Goal: Information Seeking & Learning: Find specific fact

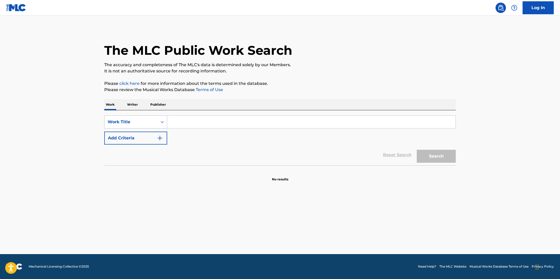
click at [152, 123] on div "Work Title" at bounding box center [131, 122] width 47 height 6
click at [150, 133] on div "MLC Song Code" at bounding box center [135, 135] width 62 height 13
click at [188, 121] on input "Search Form" at bounding box center [311, 122] width 288 height 12
paste input "GVBA56"
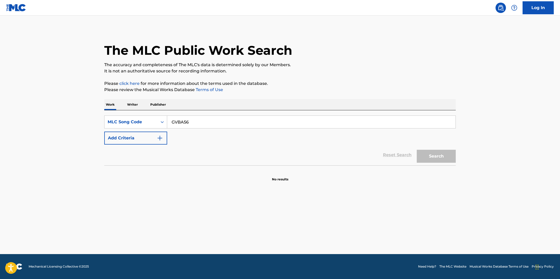
type input "GVBA56"
click at [417, 150] on button "Search" at bounding box center [436, 156] width 39 height 13
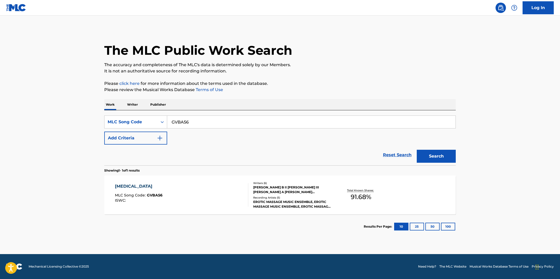
click at [186, 202] on div "[MEDICAL_DATA] MLC Song Code : GVBA56 ISWC :" at bounding box center [182, 194] width 134 height 23
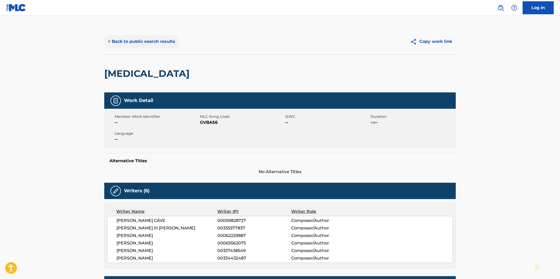
click at [141, 43] on button "< Back to public search results" at bounding box center [141, 41] width 75 height 13
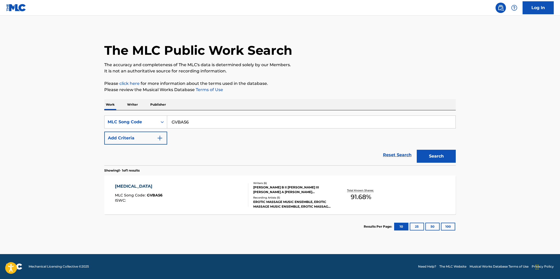
drag, startPoint x: 202, startPoint y: 123, endPoint x: 175, endPoint y: 119, distance: 28.2
click at [175, 119] on input "GVBA56" at bounding box center [311, 122] width 288 height 12
paste input "CB4Q1H"
click at [417, 150] on button "Search" at bounding box center [436, 156] width 39 height 13
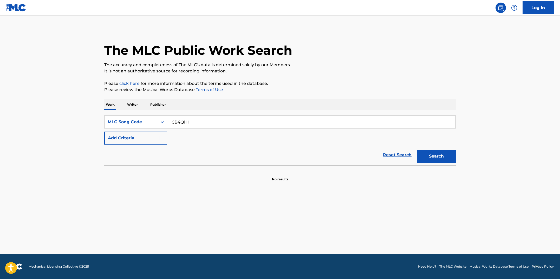
type input "CB4Q1H"
click at [417, 150] on button "Search" at bounding box center [436, 156] width 39 height 13
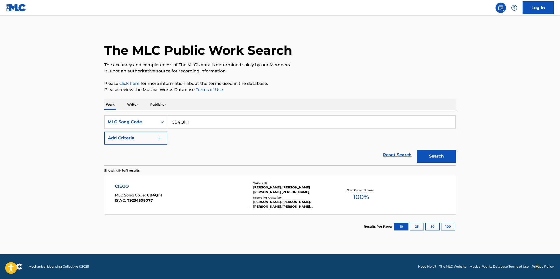
click at [243, 194] on div "CIEGO MLC Song Code : CB4Q1H ISWC : T9234508077" at bounding box center [182, 194] width 134 height 23
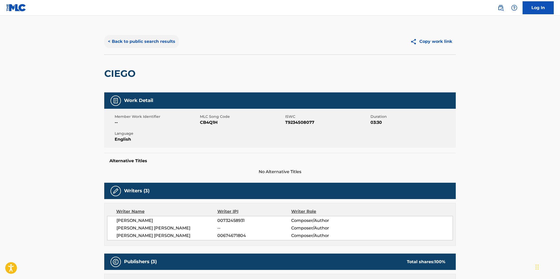
click at [122, 41] on button "< Back to public search results" at bounding box center [141, 41] width 75 height 13
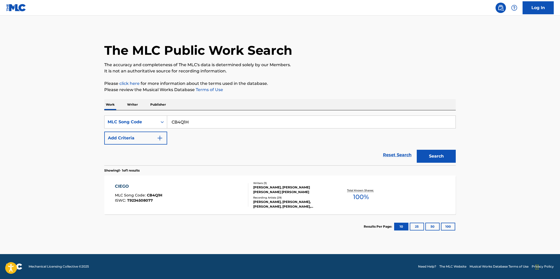
drag, startPoint x: 206, startPoint y: 122, endPoint x: 162, endPoint y: 111, distance: 45.5
click at [161, 110] on div "SearchWithCriteria3f314007-8a38-492f-b780-01fc988e172f MLC Song Code CB4Q1H Add…" at bounding box center [279, 137] width 351 height 55
paste input "MA2R1N"
click at [417, 150] on button "Search" at bounding box center [436, 156] width 39 height 13
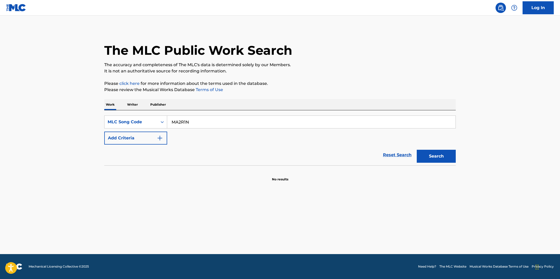
type input "MA2R1N"
click at [417, 150] on button "Search" at bounding box center [436, 156] width 39 height 13
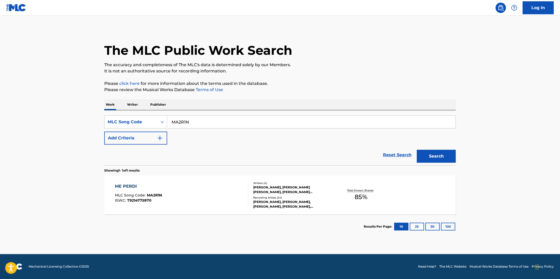
click at [226, 196] on div "ME PERDI MLC Song Code : MA2R1N ISWC : T9214775970" at bounding box center [182, 194] width 134 height 23
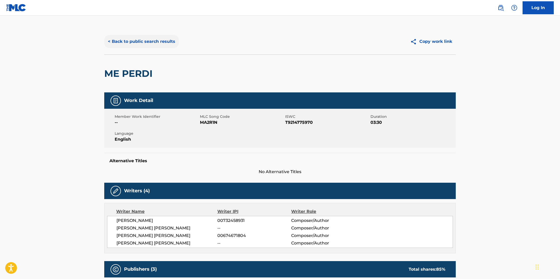
click at [161, 45] on button "< Back to public search results" at bounding box center [141, 41] width 75 height 13
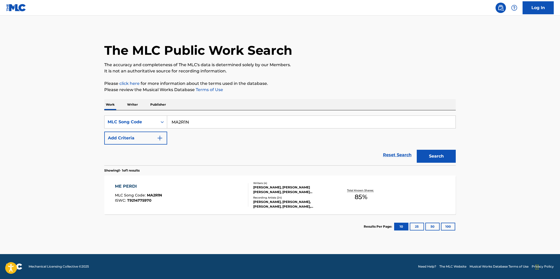
drag, startPoint x: 196, startPoint y: 122, endPoint x: 165, endPoint y: 115, distance: 31.7
click at [165, 115] on div "SearchWithCriteria3f314007-8a38-492f-b780-01fc988e172f MLC Song Code MA2R1N Add…" at bounding box center [279, 137] width 351 height 55
paste input "ND4UK7"
click at [417, 150] on button "Search" at bounding box center [436, 156] width 39 height 13
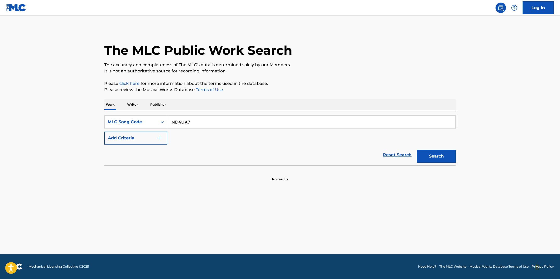
type input "ND4UK7"
click at [417, 150] on button "Search" at bounding box center [436, 156] width 39 height 13
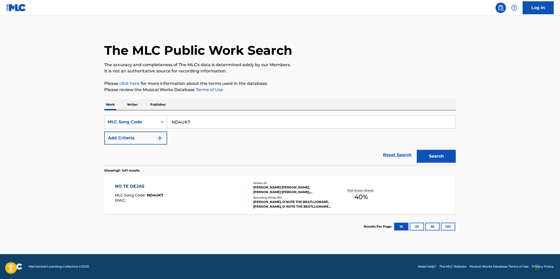
click at [208, 191] on div "NO TE DEJAS MLC Song Code : ND4UK7 ISWC :" at bounding box center [182, 194] width 134 height 23
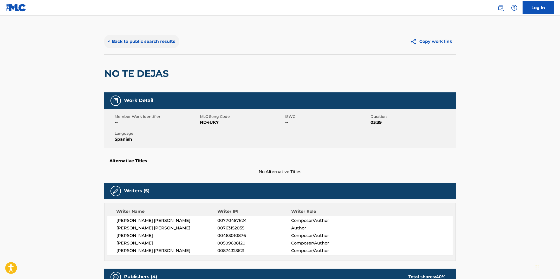
click at [135, 49] on div "< Back to public search results Copy work link" at bounding box center [279, 42] width 351 height 26
click at [136, 39] on button "< Back to public search results" at bounding box center [141, 41] width 75 height 13
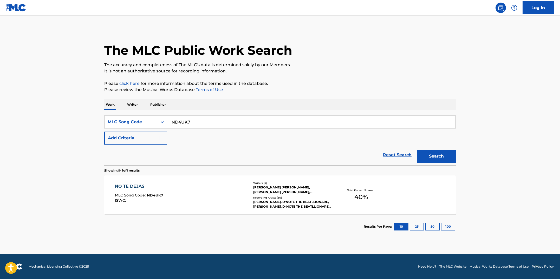
drag, startPoint x: 189, startPoint y: 122, endPoint x: 145, endPoint y: 111, distance: 45.0
click at [145, 111] on div "SearchWithCriteria3f314007-8a38-492f-b780-01fc988e172f MLC Song Code ND4UK7 Add…" at bounding box center [279, 137] width 351 height 55
paste input "OD0ILN"
click at [417, 150] on button "Search" at bounding box center [436, 156] width 39 height 13
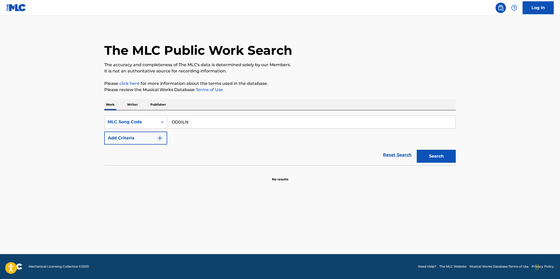
type input "OD0ILN"
click at [417, 150] on button "Search" at bounding box center [436, 156] width 39 height 13
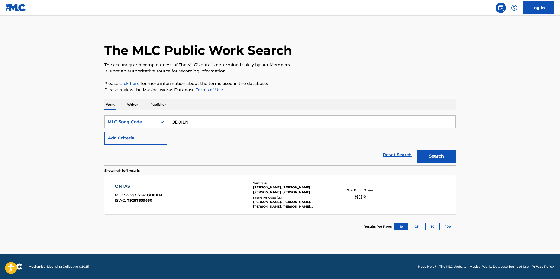
click at [215, 192] on div "ONTAS MLC Song Code : OD0ILN ISWC : T9287839650" at bounding box center [182, 194] width 134 height 23
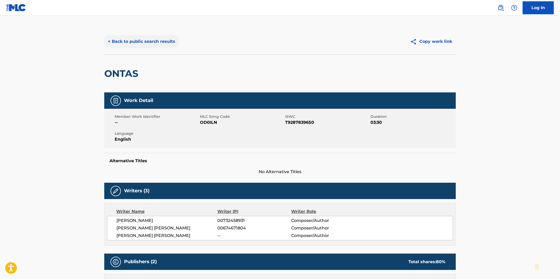
click at [136, 47] on button "< Back to public search results" at bounding box center [141, 41] width 75 height 13
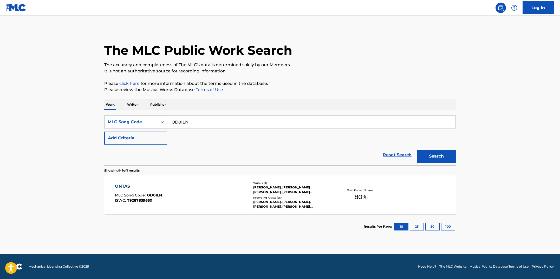
drag, startPoint x: 161, startPoint y: 116, endPoint x: 157, endPoint y: 116, distance: 3.1
click at [157, 116] on div "SearchWithCriteria3f314007-8a38-492f-b780-01fc988e172f MLC Song Code OD0ILN" at bounding box center [279, 122] width 351 height 13
paste input "P"
type input "OD0ILP"
click at [417, 150] on button "Search" at bounding box center [436, 156] width 39 height 13
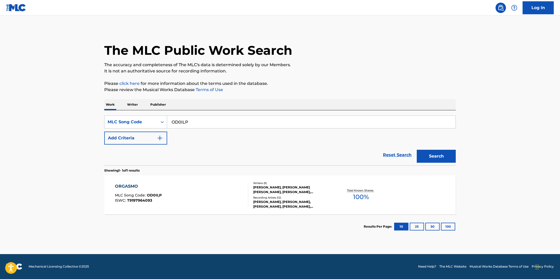
click at [201, 196] on div "ORGASMO MLC Song Code : OD0ILP ISWC : T9197964093" at bounding box center [182, 194] width 134 height 23
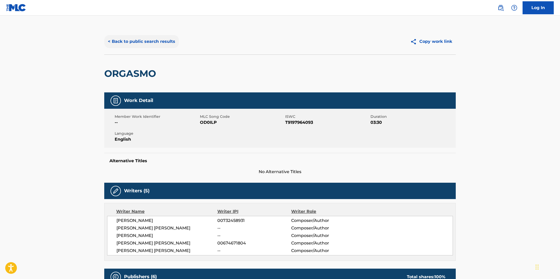
click at [162, 45] on button "< Back to public search results" at bounding box center [141, 41] width 75 height 13
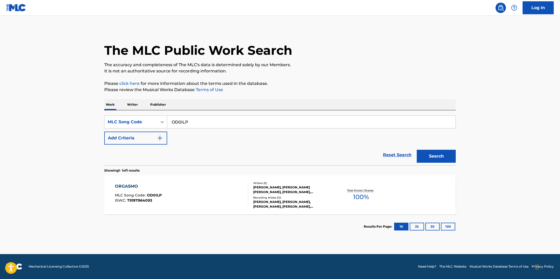
drag, startPoint x: 197, startPoint y: 124, endPoint x: 151, endPoint y: 113, distance: 47.6
click at [151, 113] on div "SearchWithCriteria3f314007-8a38-492f-b780-01fc988e172f MLC Song Code OD0ILP Add…" at bounding box center [279, 137] width 351 height 55
paste input "PF5O7X"
type input "PF5O7X"
click at [417, 150] on button "Search" at bounding box center [436, 156] width 39 height 13
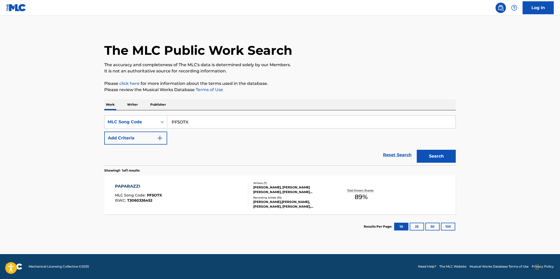
click at [176, 199] on div "PAPARAZZI MLC Song Code : PF5O7X ISWC : T3060326452" at bounding box center [182, 194] width 134 height 23
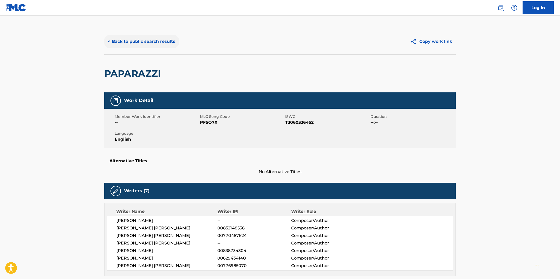
click at [140, 43] on button "< Back to public search results" at bounding box center [141, 41] width 75 height 13
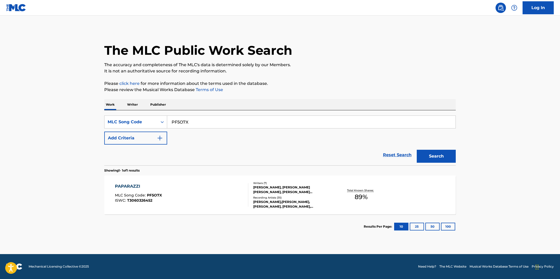
drag, startPoint x: 189, startPoint y: 121, endPoint x: 170, endPoint y: 119, distance: 19.1
click at [170, 119] on input "PF5O7X" at bounding box center [311, 122] width 288 height 12
paste input "A5A6I"
type input "PA5A6I"
click at [417, 150] on button "Search" at bounding box center [436, 156] width 39 height 13
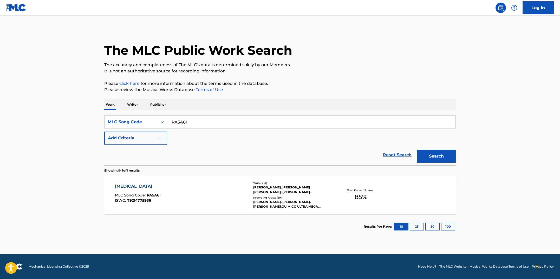
drag, startPoint x: 201, startPoint y: 212, endPoint x: 202, endPoint y: 205, distance: 6.3
click at [207, 184] on div "[MEDICAL_DATA] MLC Song Code : PA5A6I ISWC : T9214775936" at bounding box center [182, 194] width 134 height 23
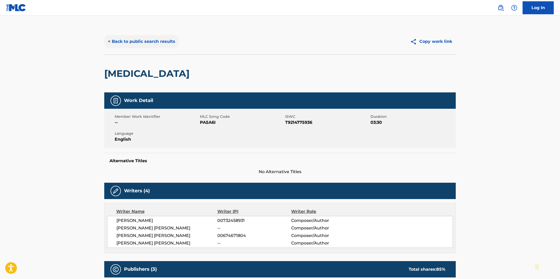
click at [136, 41] on button "< Back to public search results" at bounding box center [141, 41] width 75 height 13
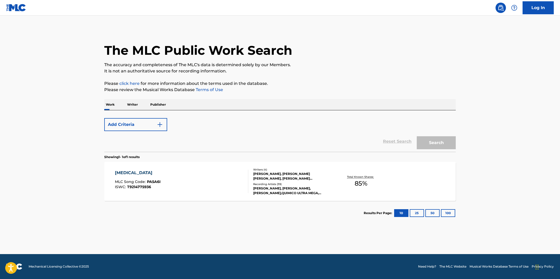
drag, startPoint x: 136, startPoint y: 41, endPoint x: 137, endPoint y: 37, distance: 3.6
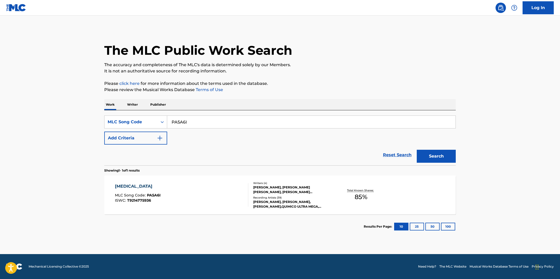
drag, startPoint x: 197, startPoint y: 122, endPoint x: 132, endPoint y: 102, distance: 68.1
click at [131, 103] on div "Work Writer Publisher SearchWithCriteria3f314007-8a38-492f-b780-01fc988e172f ML…" at bounding box center [279, 169] width 351 height 140
paste input "TC6AJ0"
type input "TC6AJ0"
click at [417, 150] on button "Search" at bounding box center [436, 156] width 39 height 13
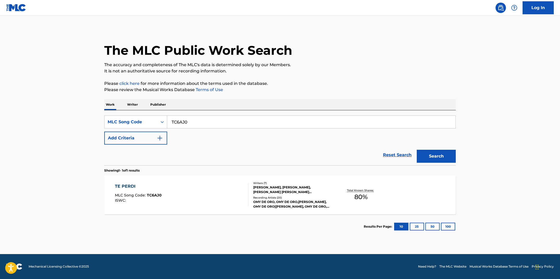
click at [203, 209] on div "TE PERDI MLC Song Code : TC6AJ0 ISWC : Writers ( 7 ) [PERSON_NAME], [PERSON_NAM…" at bounding box center [279, 195] width 351 height 39
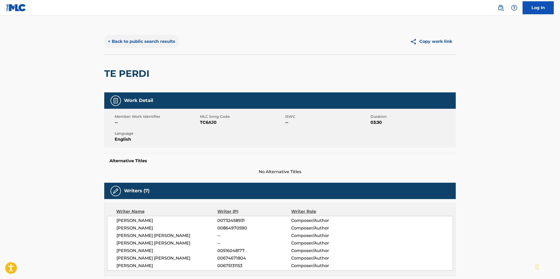
click at [139, 44] on button "< Back to public search results" at bounding box center [141, 41] width 75 height 13
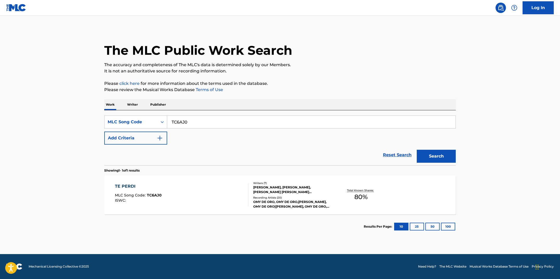
drag, startPoint x: 175, startPoint y: 117, endPoint x: 161, endPoint y: 115, distance: 14.3
click at [161, 115] on div "SearchWithCriteria3f314007-8a38-492f-b780-01fc988e172f MLC Song Code TC6AJ0 Add…" at bounding box center [279, 137] width 351 height 55
paste input "YA0CFD"
type input "YA0CFD"
click at [417, 150] on button "Search" at bounding box center [436, 156] width 39 height 13
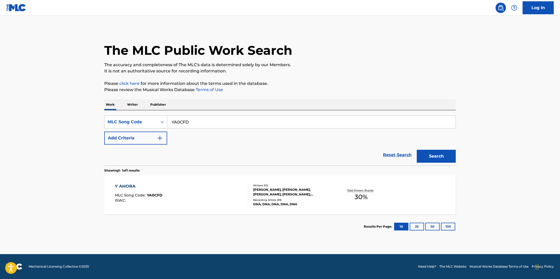
click at [216, 201] on div "Y AHORA MLC Song Code : YA0CFD ISWC :" at bounding box center [182, 194] width 134 height 23
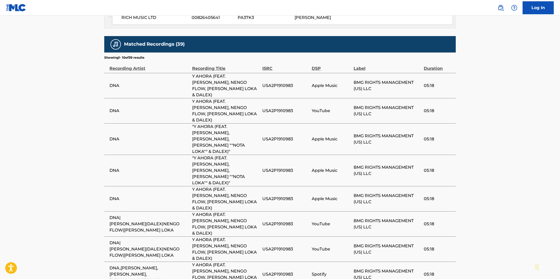
scroll to position [574, 0]
